Goal: Navigation & Orientation: Find specific page/section

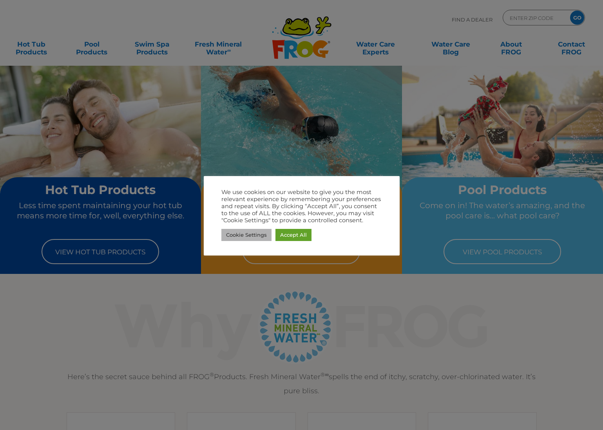
click at [240, 234] on link "Cookie Settings" at bounding box center [246, 235] width 50 height 12
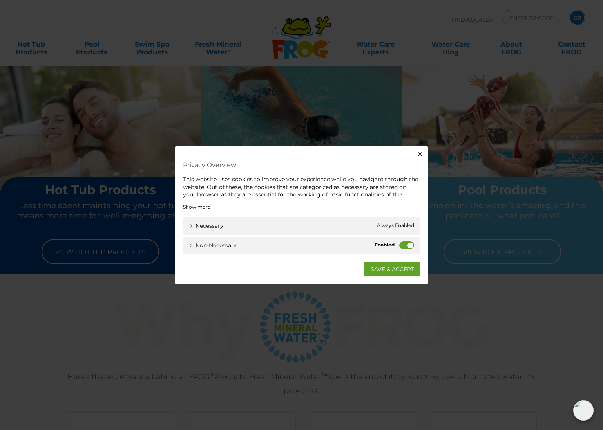
click at [401, 243] on label "Non-necessary" at bounding box center [406, 245] width 15 height 8
click at [0, 0] on input "Non-necessary" at bounding box center [0, 0] width 0 height 0
click at [394, 268] on link "SAVE & ACCEPT" at bounding box center [392, 269] width 56 height 14
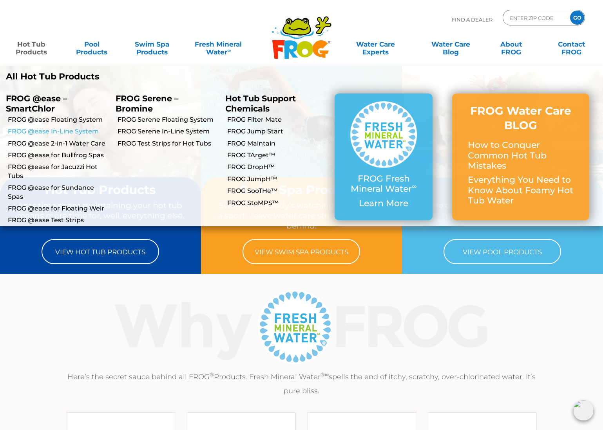
click at [47, 132] on link "FROG @ease In-Line System" at bounding box center [59, 131] width 102 height 9
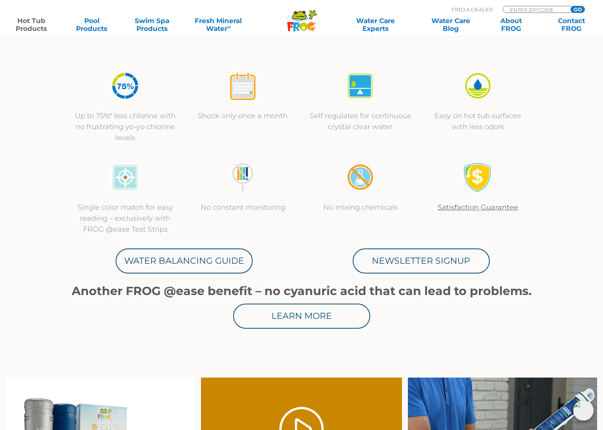
scroll to position [271, 0]
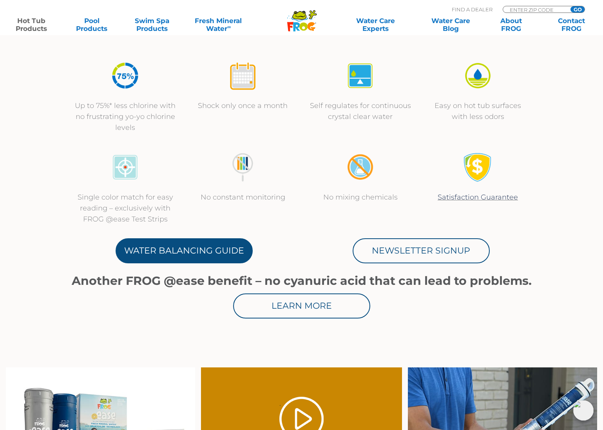
click at [191, 247] on link "Water Balancing Guide" at bounding box center [183, 250] width 137 height 25
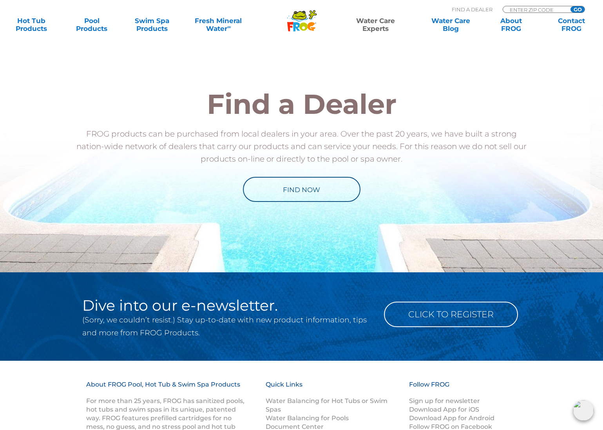
scroll to position [823, 0]
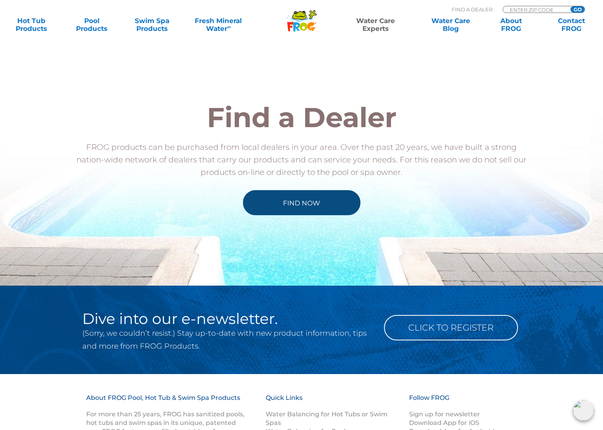
click at [286, 207] on link "Find Now" at bounding box center [301, 202] width 117 height 25
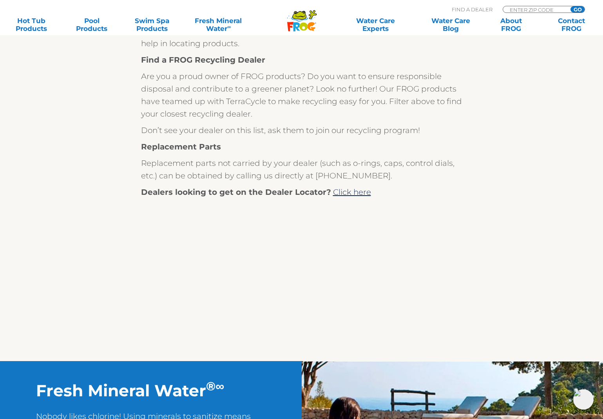
scroll to position [139, 0]
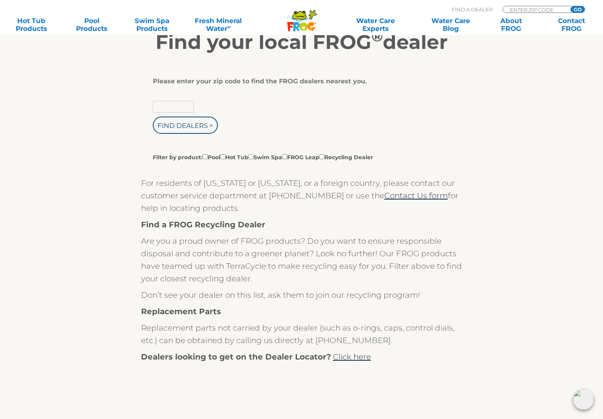
click at [175, 105] on input "text" at bounding box center [173, 107] width 41 height 12
type input "91360"
click at [203, 128] on input "Find Dealers >" at bounding box center [185, 125] width 65 height 17
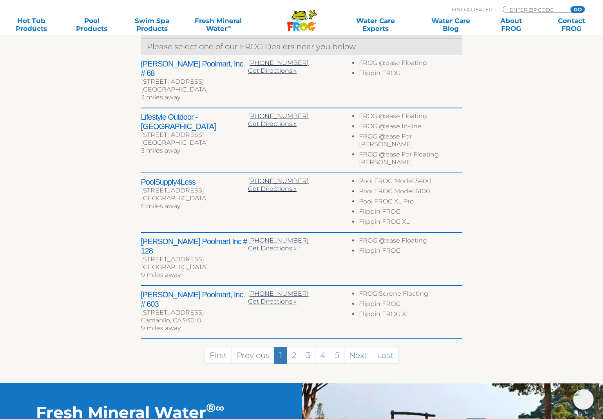
scroll to position [319, 0]
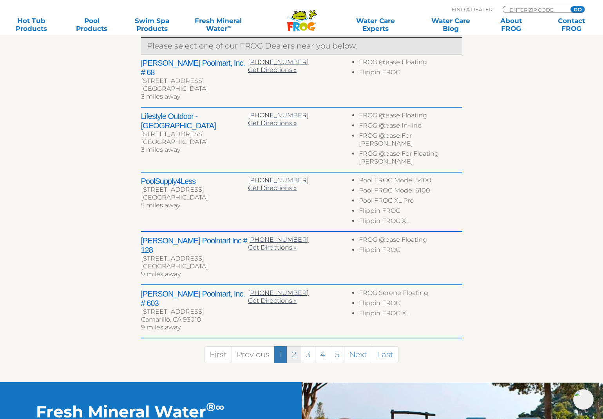
click at [296, 346] on link "2" at bounding box center [294, 354] width 14 height 17
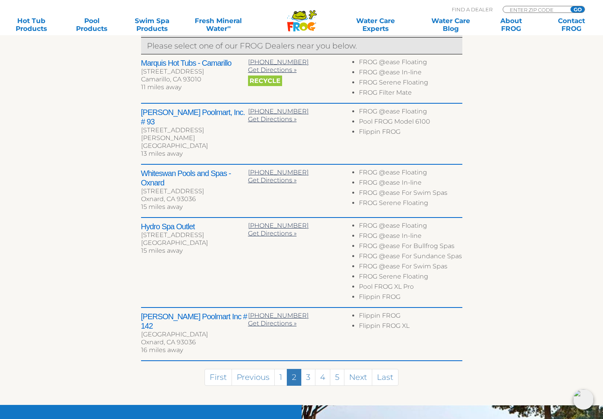
click at [265, 85] on span "Recycle" at bounding box center [265, 81] width 34 height 11
click at [178, 62] on h2 "Marquis Hot Tubs - Camarillo" at bounding box center [194, 62] width 107 height 9
